Goal: Find specific page/section

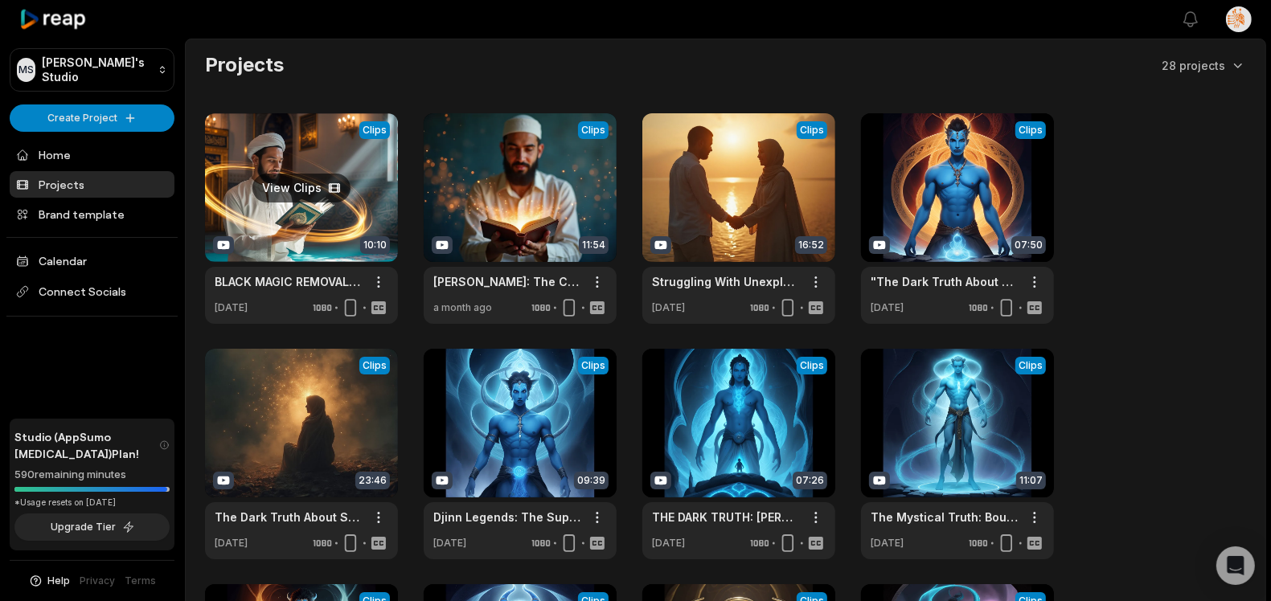
click at [306, 150] on link at bounding box center [301, 218] width 193 height 211
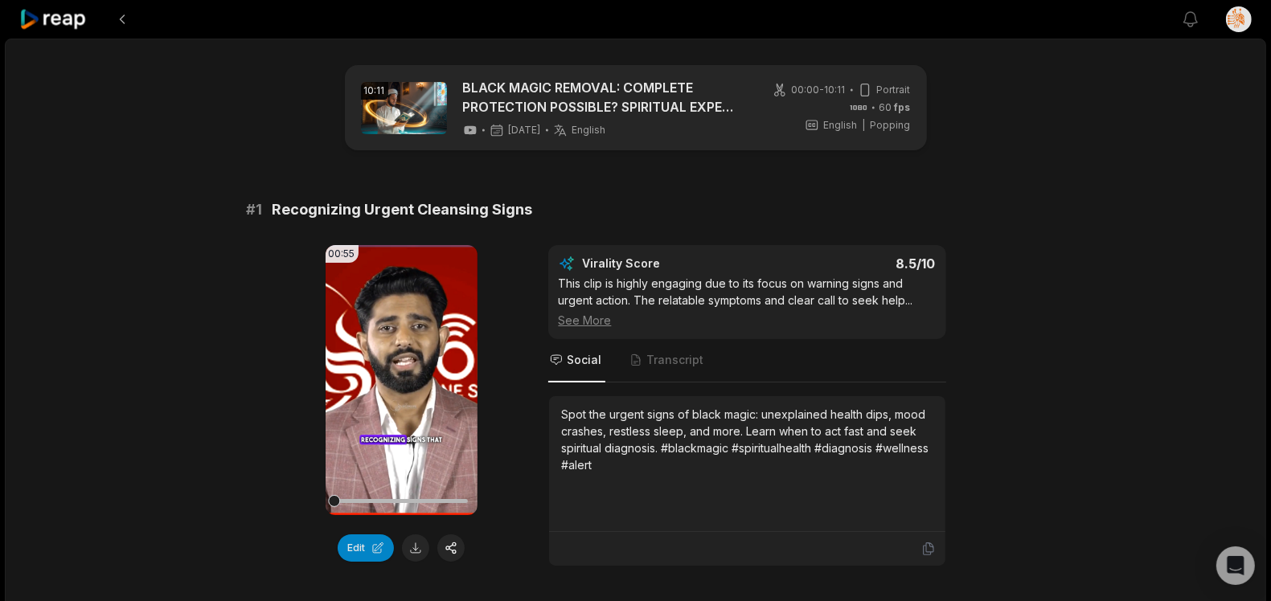
scroll to position [39, 0]
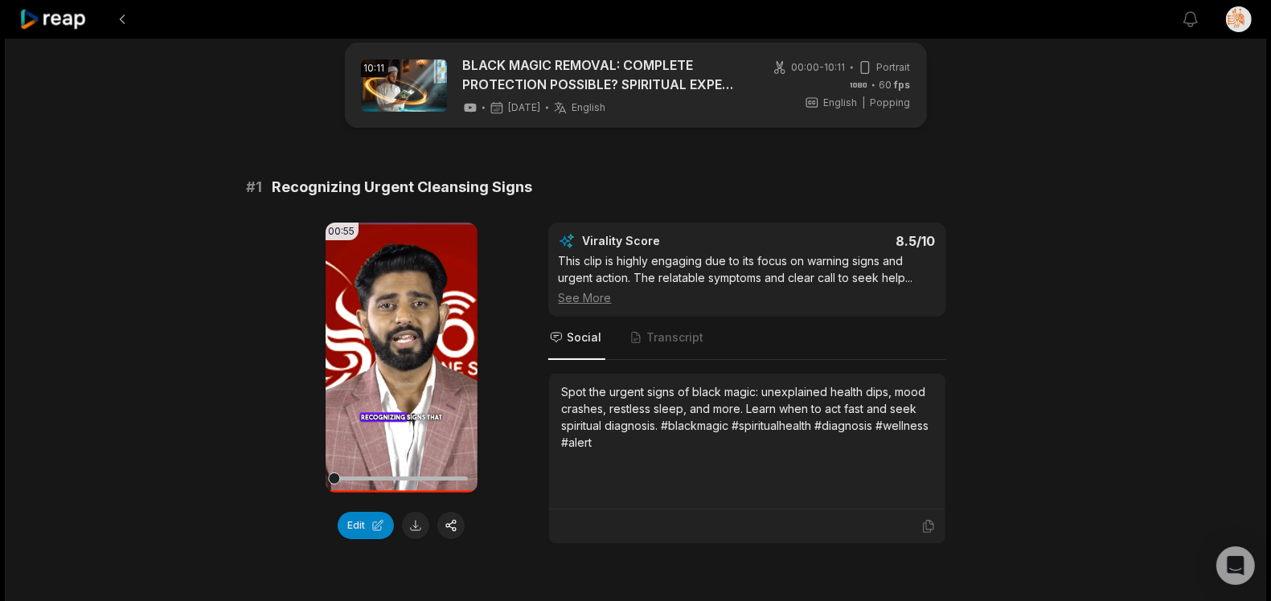
scroll to position [17, 0]
